Goal: Task Accomplishment & Management: Manage account settings

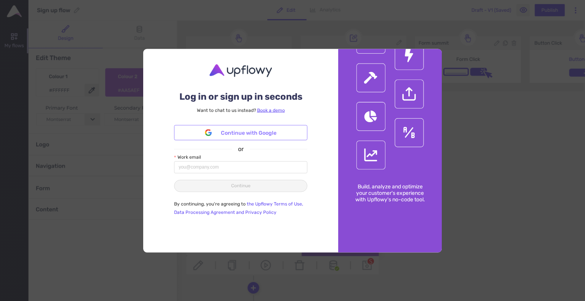
click at [262, 130] on span "Continue with Google" at bounding box center [249, 133] width 56 height 8
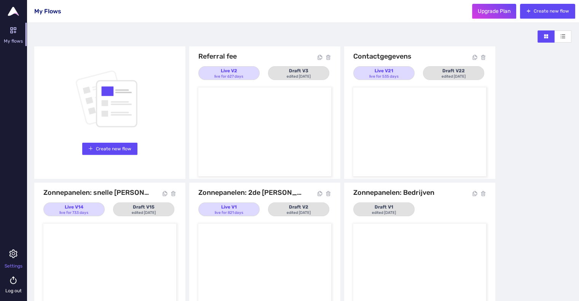
click at [13, 260] on icon at bounding box center [13, 262] width 27 height 27
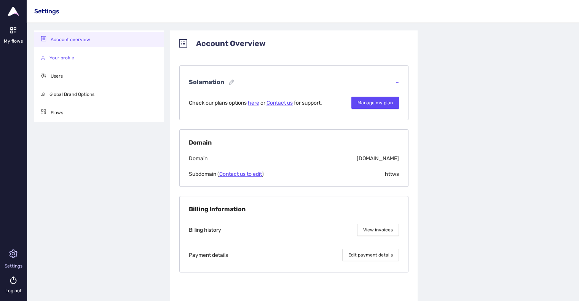
click at [72, 53] on li "Your profile" at bounding box center [98, 57] width 129 height 15
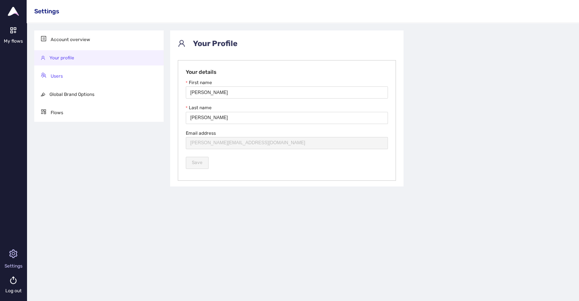
click at [65, 76] on li "Users" at bounding box center [98, 76] width 129 height 15
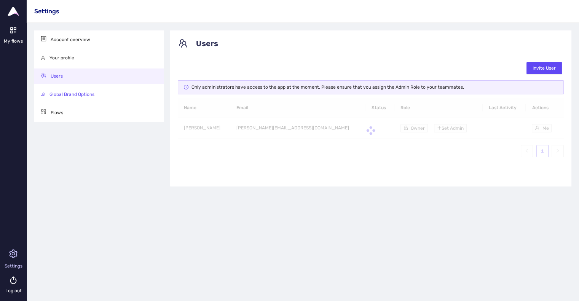
click at [70, 91] on li "Global Brand Options" at bounding box center [98, 94] width 129 height 15
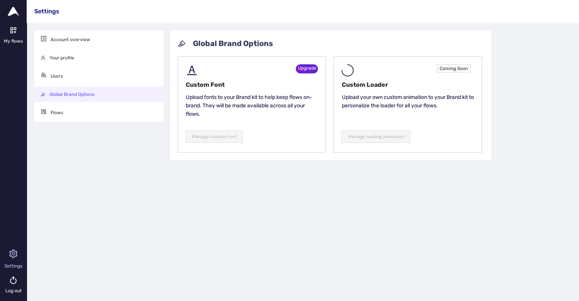
click at [10, 254] on icon at bounding box center [14, 253] width 8 height 9
click at [14, 10] on img at bounding box center [13, 11] width 11 height 9
click at [59, 79] on li "Users" at bounding box center [98, 76] width 129 height 15
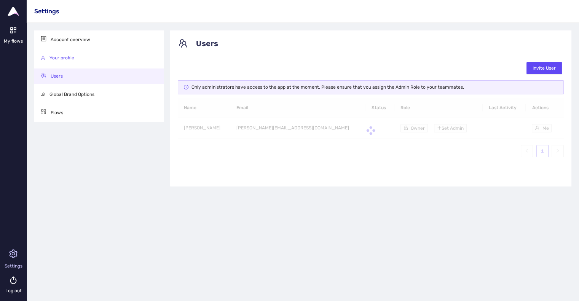
click at [64, 54] on li "Your profile" at bounding box center [98, 57] width 129 height 15
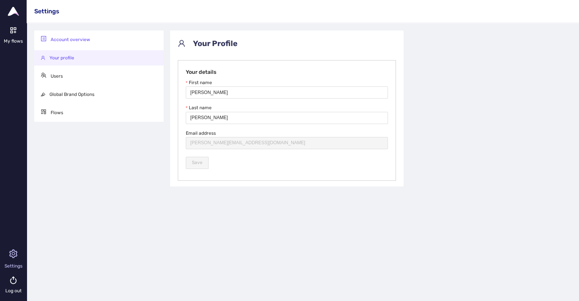
click at [67, 35] on li "Account overview" at bounding box center [98, 39] width 129 height 15
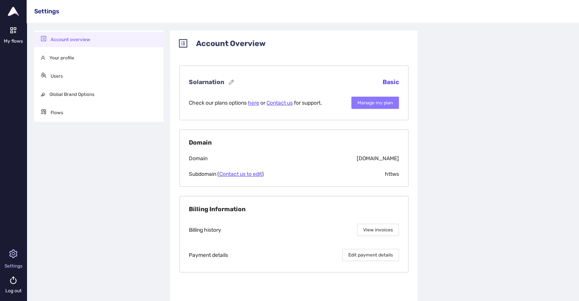
click at [366, 99] on button "Manage my plan" at bounding box center [375, 103] width 48 height 12
